Goal: Task Accomplishment & Management: Use online tool/utility

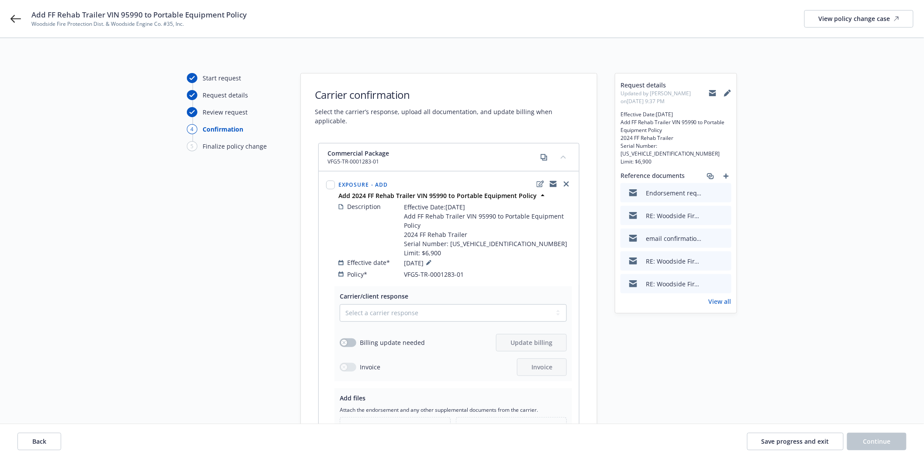
click at [719, 297] on link "View all" at bounding box center [720, 301] width 23 height 9
click at [710, 97] on button at bounding box center [713, 92] width 8 height 17
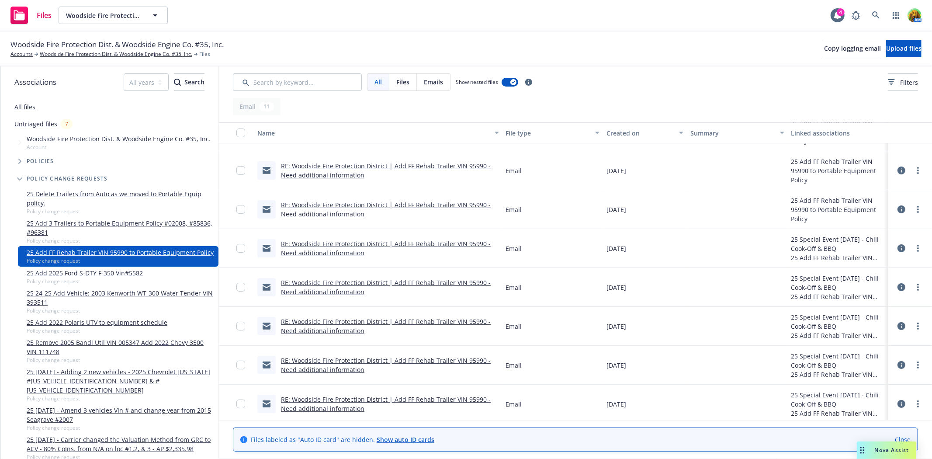
scroll to position [151, 0]
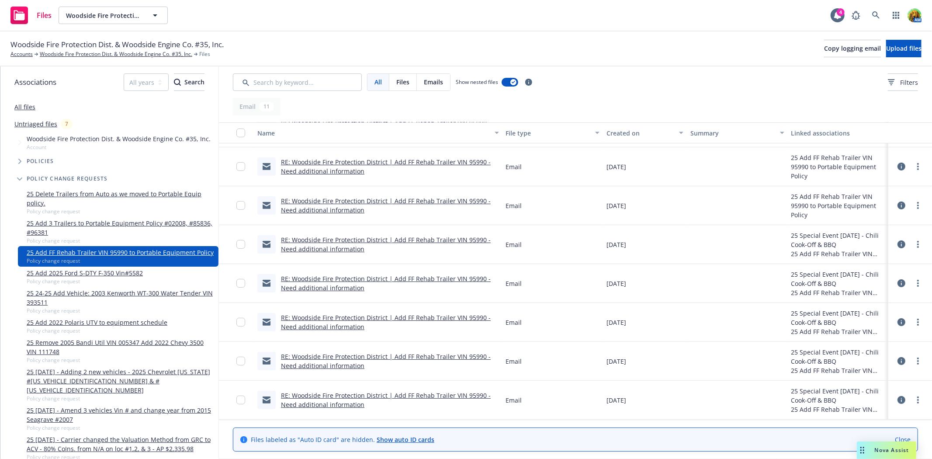
click at [386, 398] on link "RE: Woodside Fire Protection District | Add FF Rehab Trailer VIN 95990 - Need a…" at bounding box center [386, 399] width 210 height 17
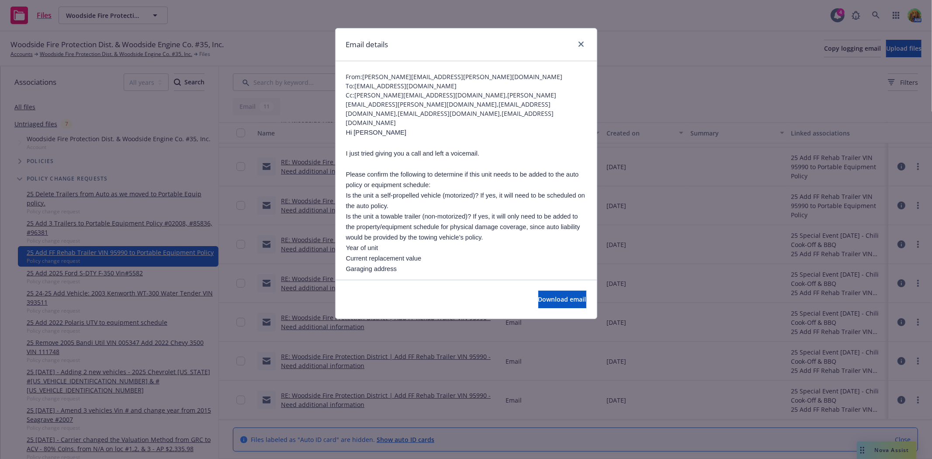
scroll to position [48, 0]
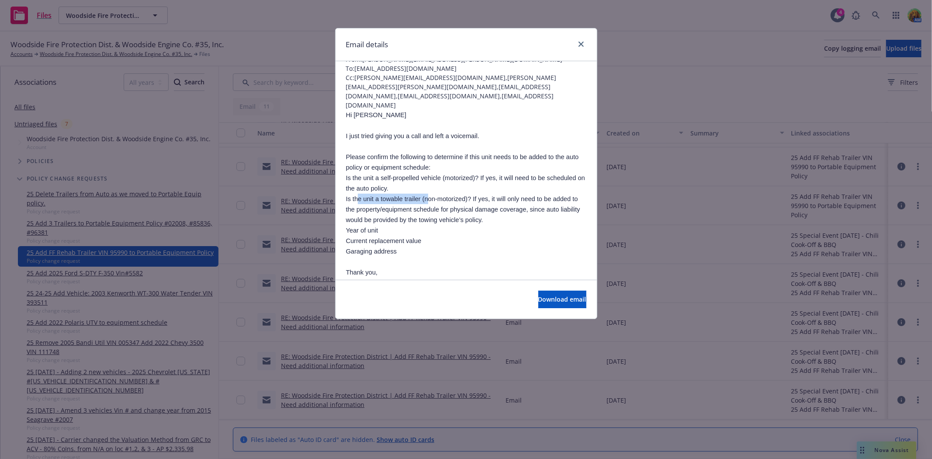
drag, startPoint x: 358, startPoint y: 210, endPoint x: 429, endPoint y: 208, distance: 70.8
click at [429, 208] on span "Is the unit a towable trailer (non-motorized)? If yes, it will only need to be …" at bounding box center [463, 209] width 234 height 28
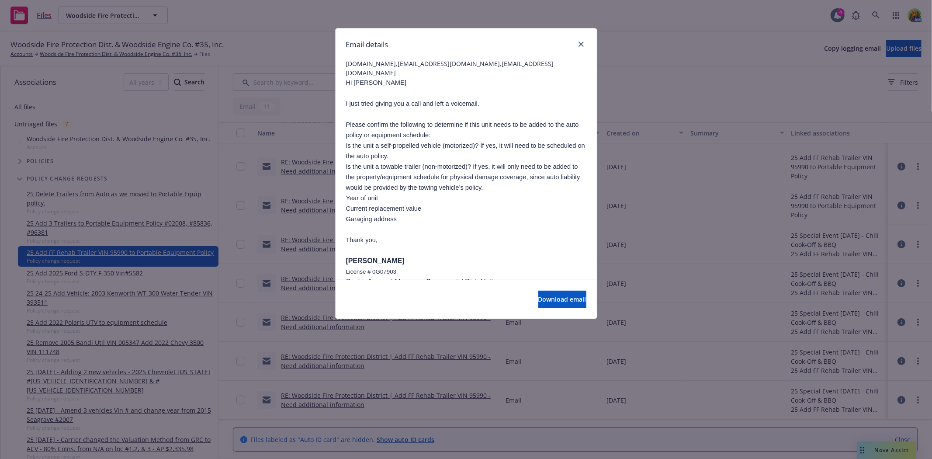
scroll to position [97, 0]
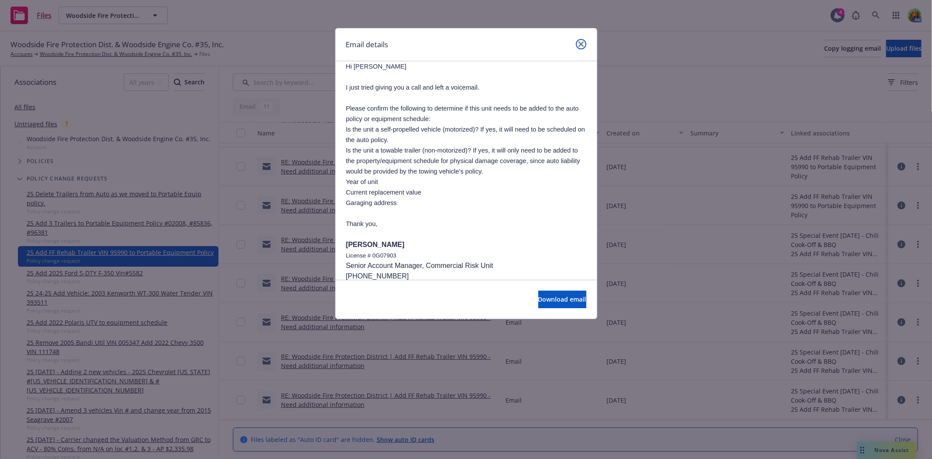
click at [580, 45] on icon "close" at bounding box center [580, 43] width 5 height 5
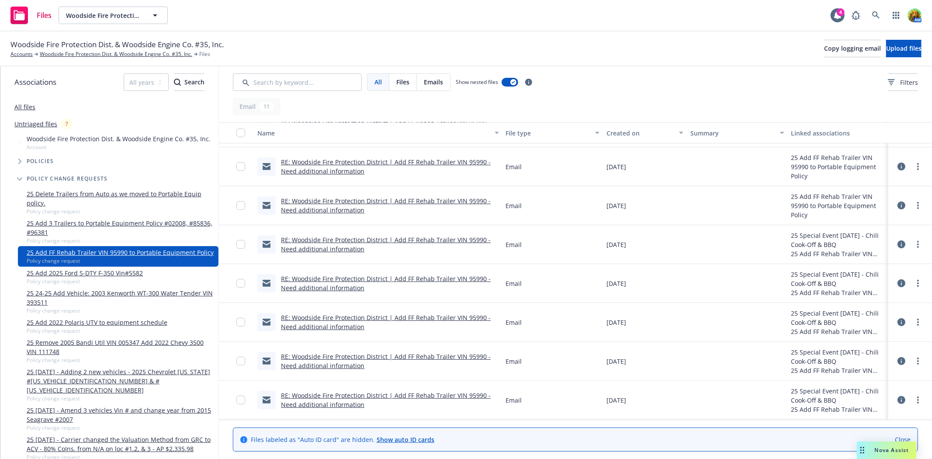
click at [374, 353] on link "RE: Woodside Fire Protection District | Add FF Rehab Trailer VIN 95990 - Need a…" at bounding box center [386, 360] width 210 height 17
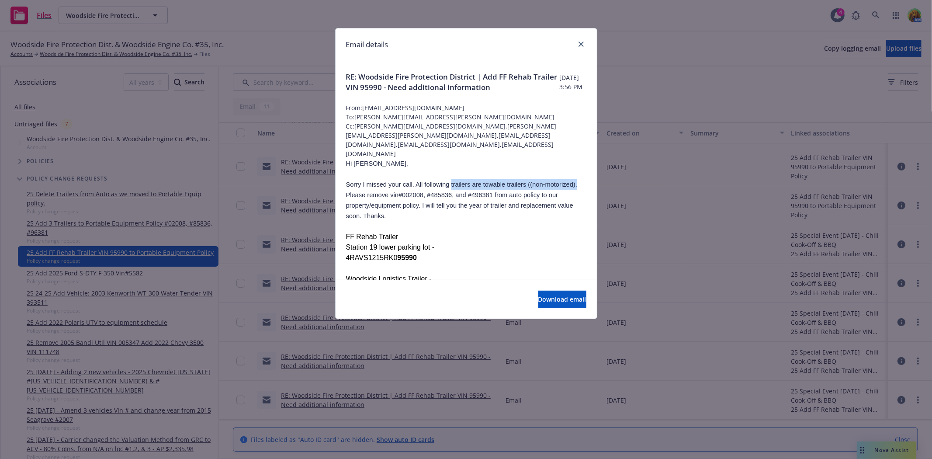
drag, startPoint x: 442, startPoint y: 196, endPoint x: 564, endPoint y: 194, distance: 121.4
click at [564, 194] on p "Sorry I missed your call. All following trailers are towable trailers ( (non-mo…" at bounding box center [466, 200] width 240 height 42
copy p "trailers are towable trailers ( (non-motorized)."
drag, startPoint x: 579, startPoint y: 43, endPoint x: 575, endPoint y: 45, distance: 4.9
click at [580, 44] on icon "close" at bounding box center [580, 43] width 5 height 5
